Goal: Task Accomplishment & Management: Manage account settings

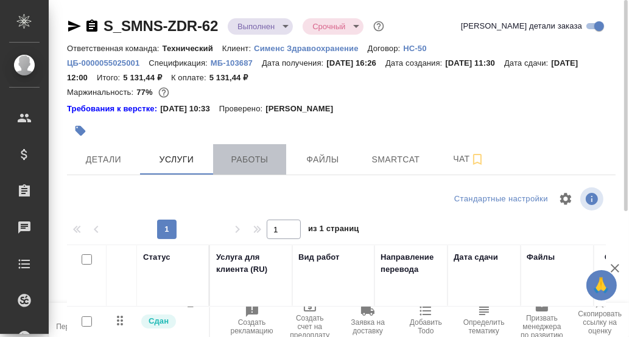
click at [259, 160] on span "Работы" at bounding box center [250, 159] width 58 height 15
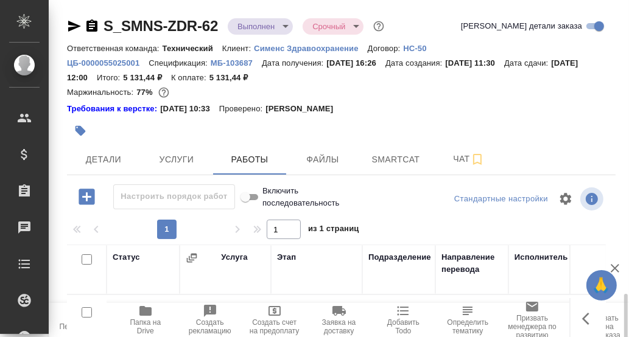
scroll to position [212, 0]
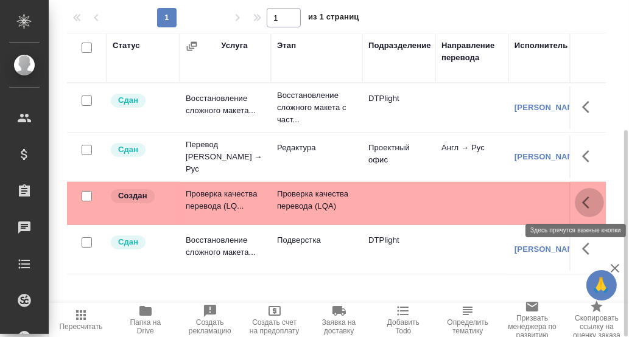
click at [585, 199] on icon "button" at bounding box center [585, 203] width 7 height 12
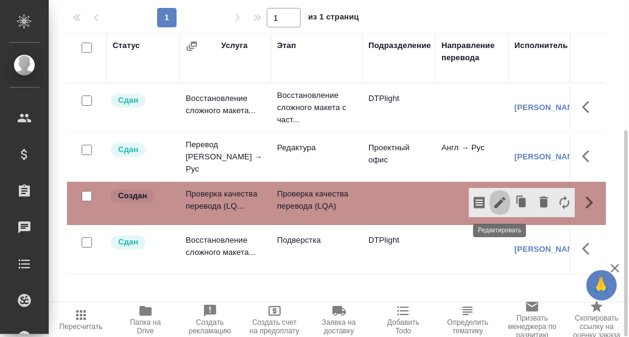
click at [501, 201] on icon "button" at bounding box center [500, 202] width 11 height 11
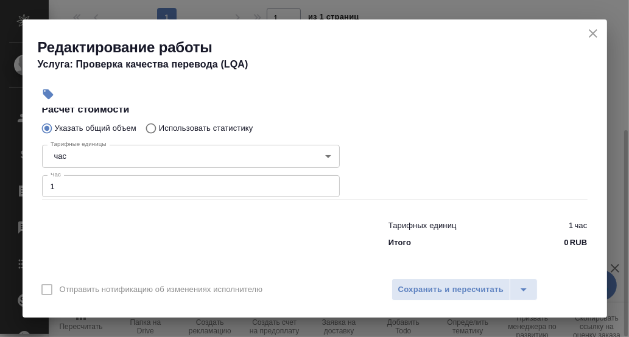
scroll to position [235, 0]
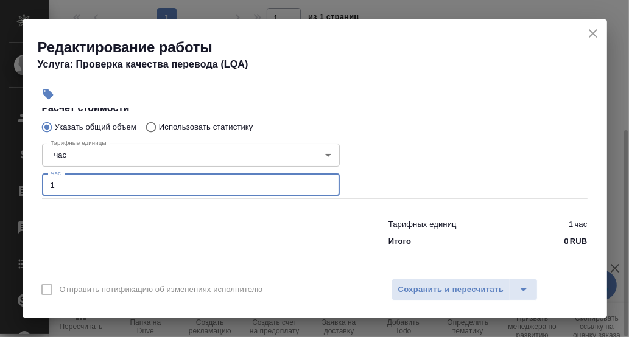
drag, startPoint x: 61, startPoint y: 188, endPoint x: 46, endPoint y: 183, distance: 15.8
click at [44, 187] on input "1" at bounding box center [191, 185] width 298 height 22
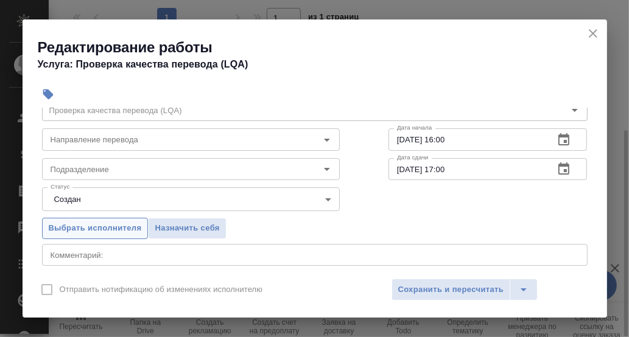
scroll to position [52, 0]
type input "0.25"
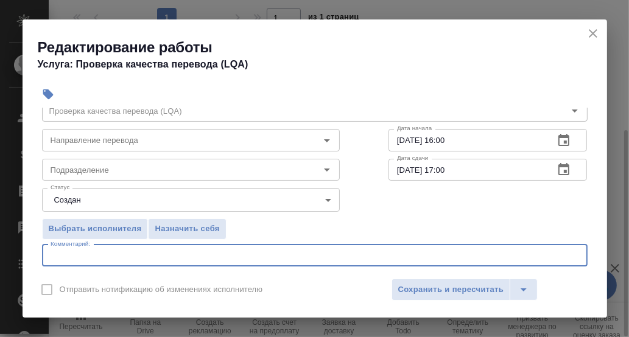
click at [108, 253] on textarea at bounding box center [315, 255] width 529 height 9
type textarea "G"
type textarea "Проверка Коваленко Вики"
click at [106, 168] on input "Подразделение" at bounding box center [171, 170] width 250 height 15
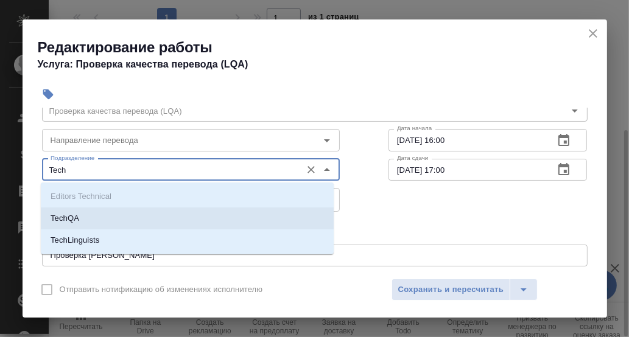
click at [72, 219] on p "TechQA" at bounding box center [65, 219] width 29 height 12
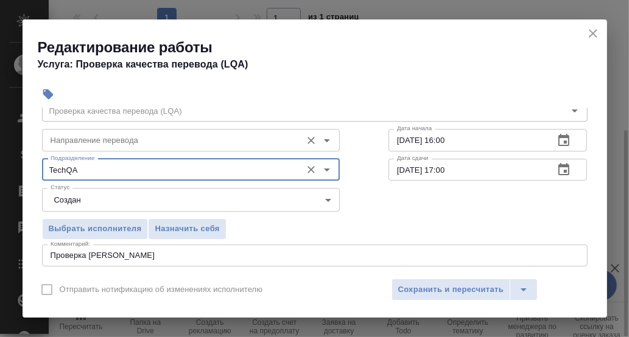
click at [105, 149] on div "Направление перевода" at bounding box center [191, 140] width 298 height 22
type input "TechQA"
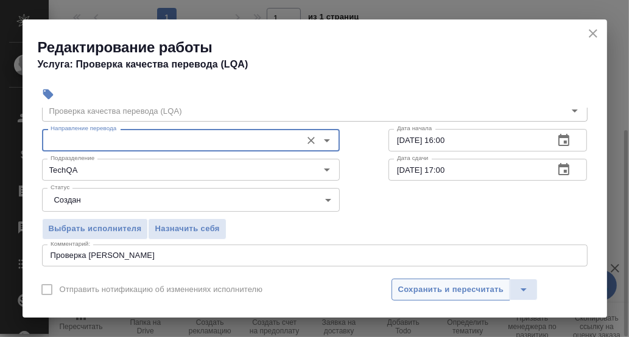
drag, startPoint x: 433, startPoint y: 295, endPoint x: 438, endPoint y: 290, distance: 6.9
click at [433, 294] on span "Сохранить и пересчитать" at bounding box center [451, 290] width 106 height 14
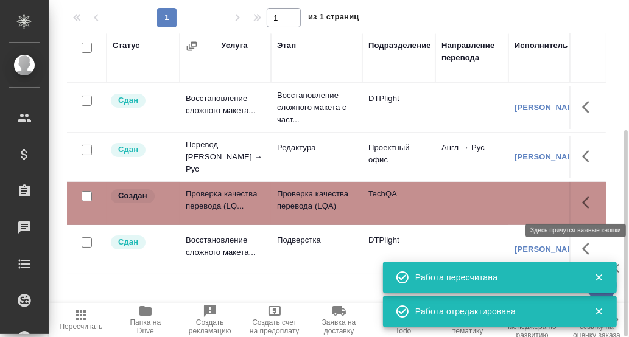
click at [585, 203] on icon "button" at bounding box center [585, 203] width 7 height 12
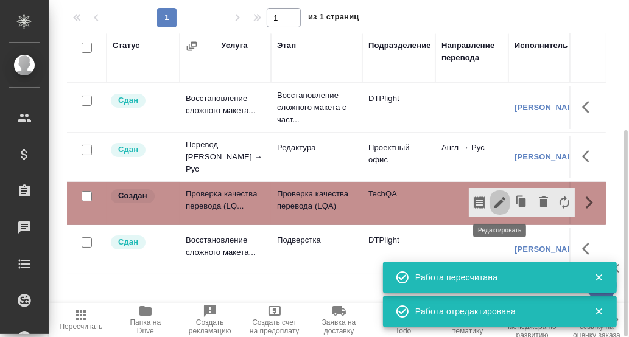
click at [502, 197] on icon "button" at bounding box center [500, 203] width 15 height 15
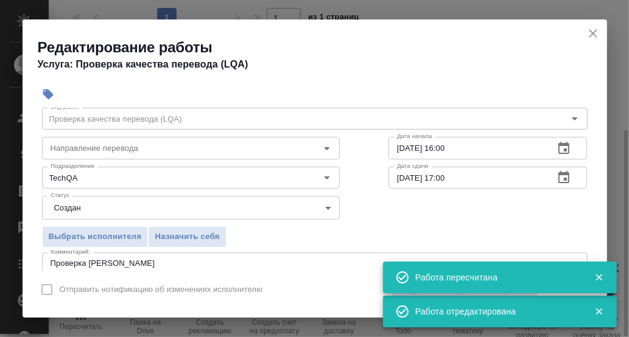
scroll to position [60, 0]
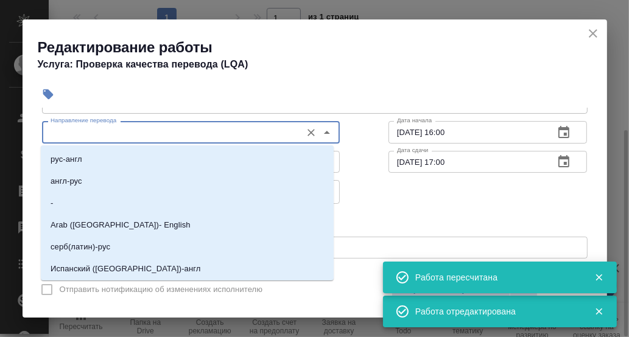
click at [125, 132] on input "Направление перевода" at bounding box center [171, 132] width 250 height 15
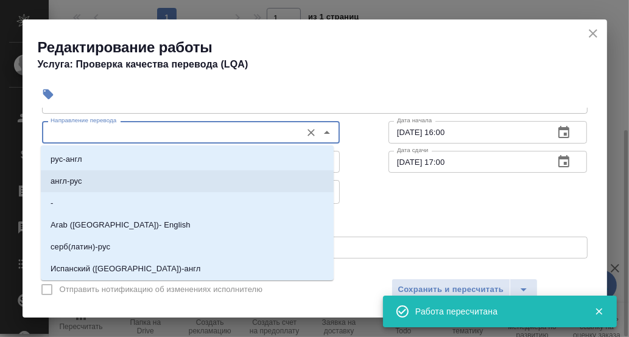
click at [92, 183] on li "англ-рус" at bounding box center [187, 182] width 293 height 22
type input "англ-рус"
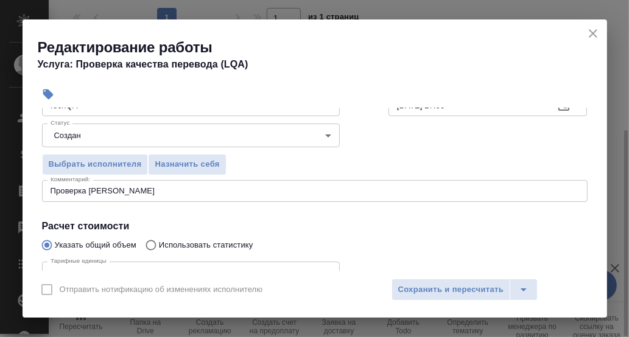
scroll to position [114, 0]
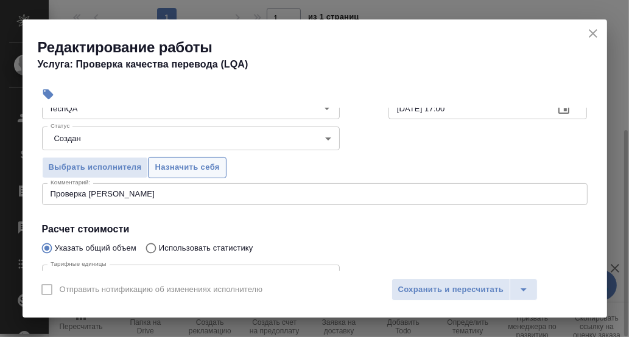
click at [189, 168] on span "Назначить себя" at bounding box center [187, 168] width 65 height 14
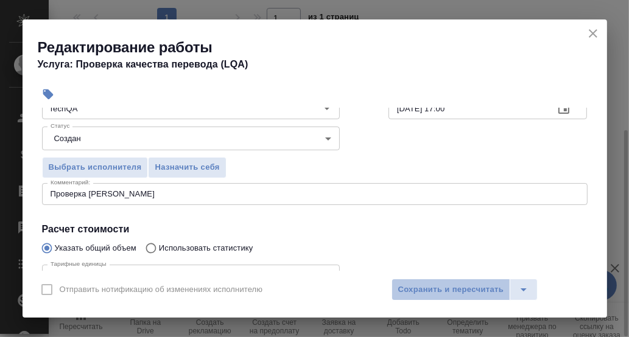
drag, startPoint x: 467, startPoint y: 288, endPoint x: 559, endPoint y: 245, distance: 101.9
click at [469, 286] on span "Сохранить и пересчитать" at bounding box center [451, 290] width 106 height 14
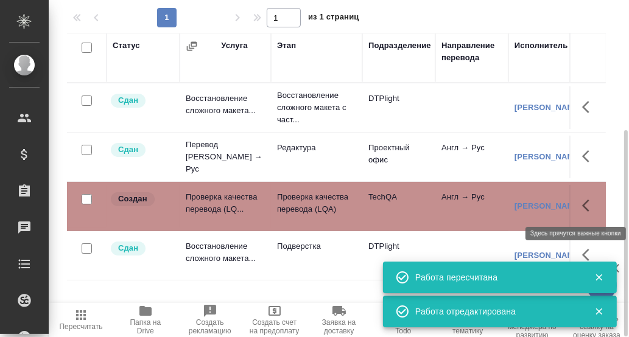
click at [587, 205] on icon "button" at bounding box center [589, 206] width 15 height 15
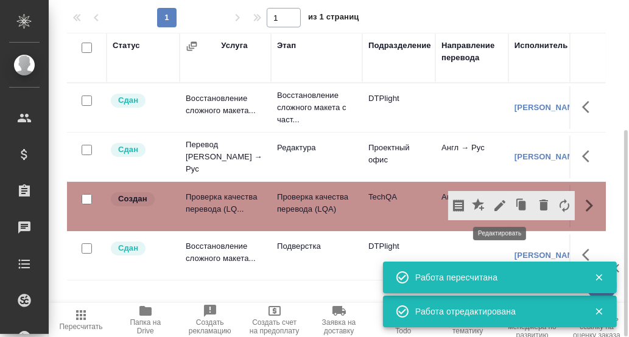
click at [502, 203] on icon "button" at bounding box center [500, 205] width 11 height 11
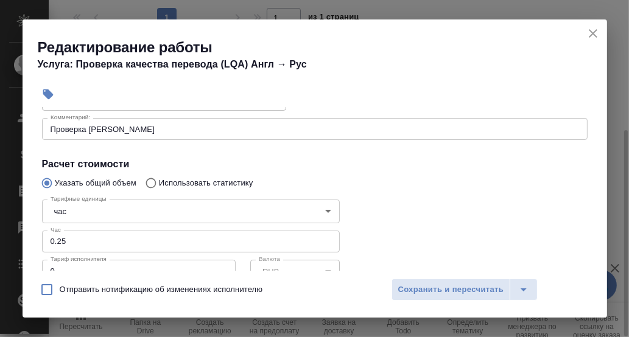
scroll to position [122, 0]
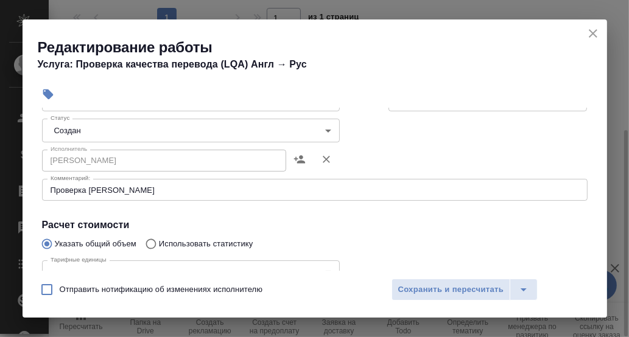
click at [323, 130] on body "🙏 .cls-1 fill:#fff; AWATERA Румянцева Дарья d.rumyantseva Клиенты Спецификации …" at bounding box center [314, 168] width 629 height 337
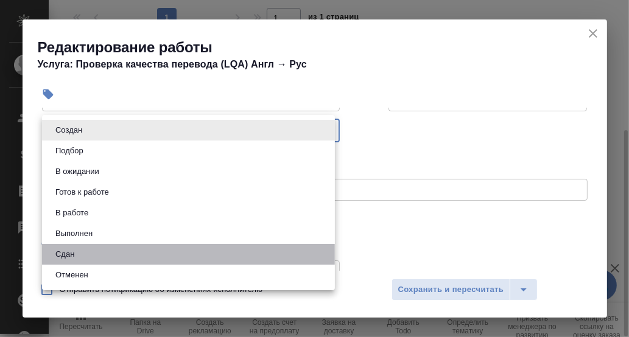
click at [104, 252] on li "Сдан" at bounding box center [188, 254] width 293 height 21
type input "closed"
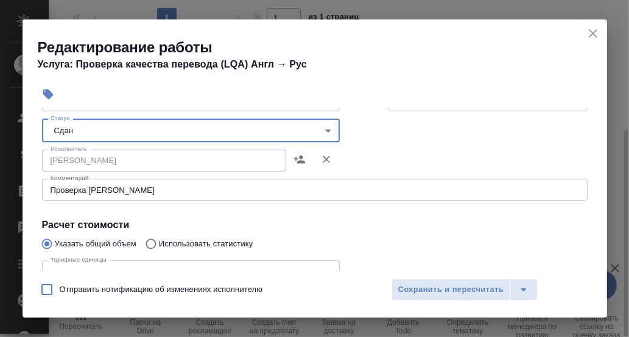
drag, startPoint x: 422, startPoint y: 291, endPoint x: 443, endPoint y: 262, distance: 35.7
click at [423, 288] on span "Сохранить и пересчитать" at bounding box center [451, 290] width 106 height 14
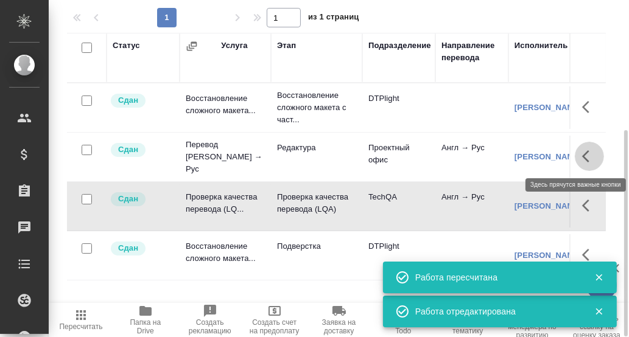
click at [589, 152] on icon "button" at bounding box center [589, 156] width 15 height 15
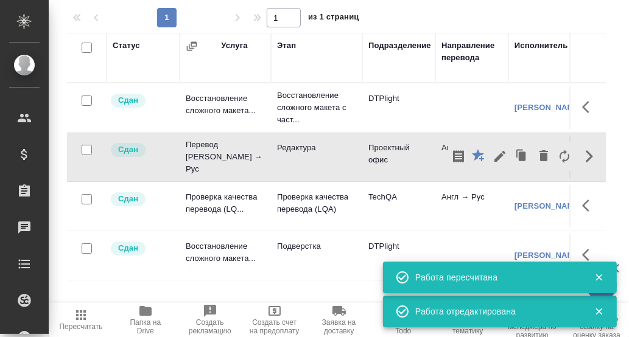
scroll to position [0, 0]
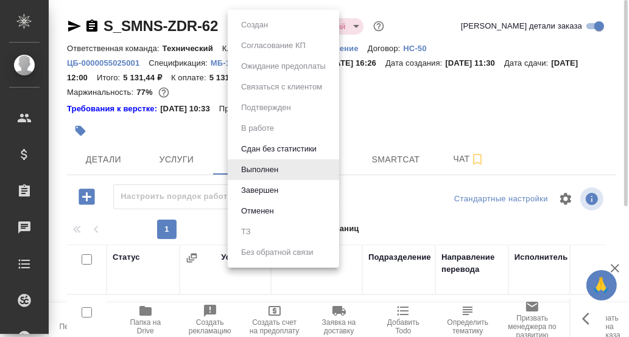
click at [285, 27] on body "🙏 .cls-1 fill:#fff; AWATERA Румянцева Дарья d.rumyantseva Клиенты Спецификации …" at bounding box center [314, 168] width 629 height 337
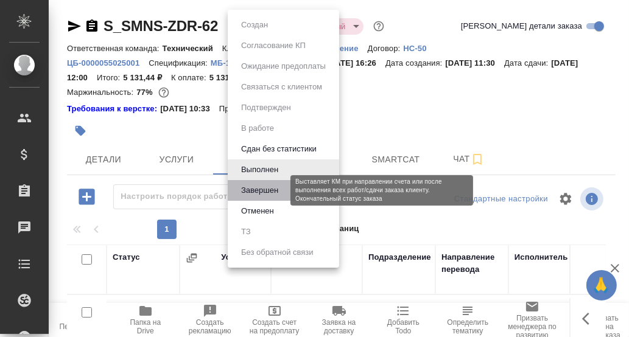
click at [265, 189] on button "Завершен" at bounding box center [260, 190] width 44 height 13
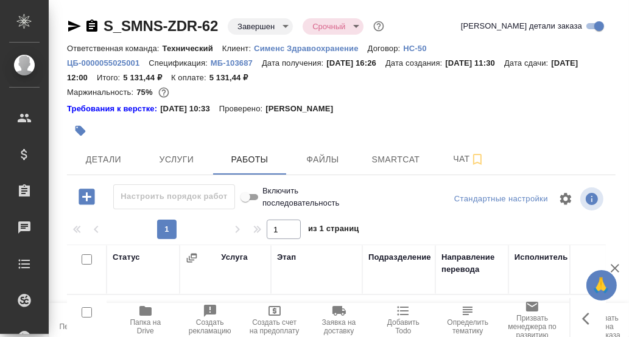
click at [265, 31] on body "🙏 .cls-1 fill:#fff; AWATERA Румянцева Дарья d.rumyantseva Клиенты Спецификации …" at bounding box center [314, 168] width 629 height 337
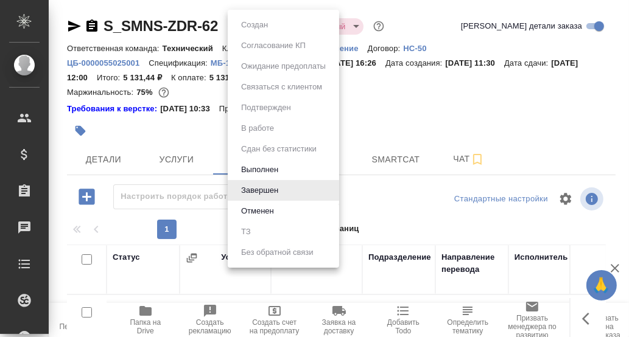
click at [437, 12] on div at bounding box center [314, 168] width 629 height 337
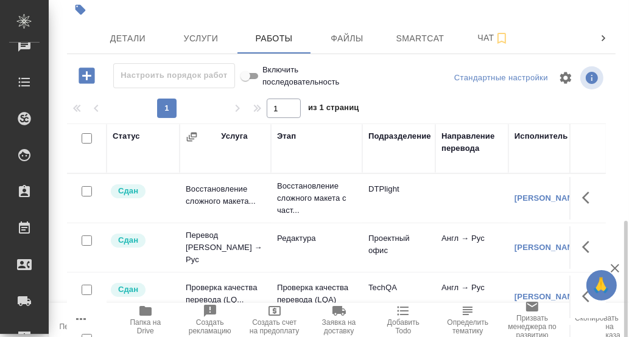
scroll to position [212, 0]
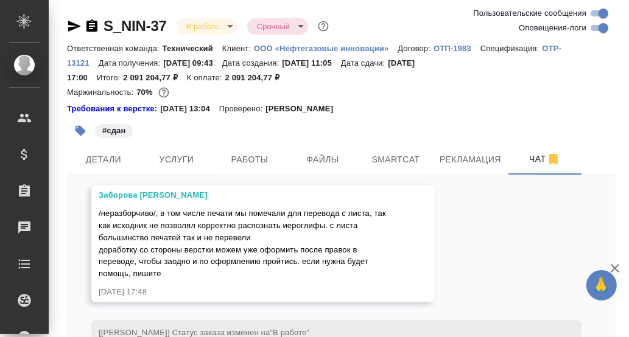
scroll to position [70594, 0]
